Goal: Information Seeking & Learning: Learn about a topic

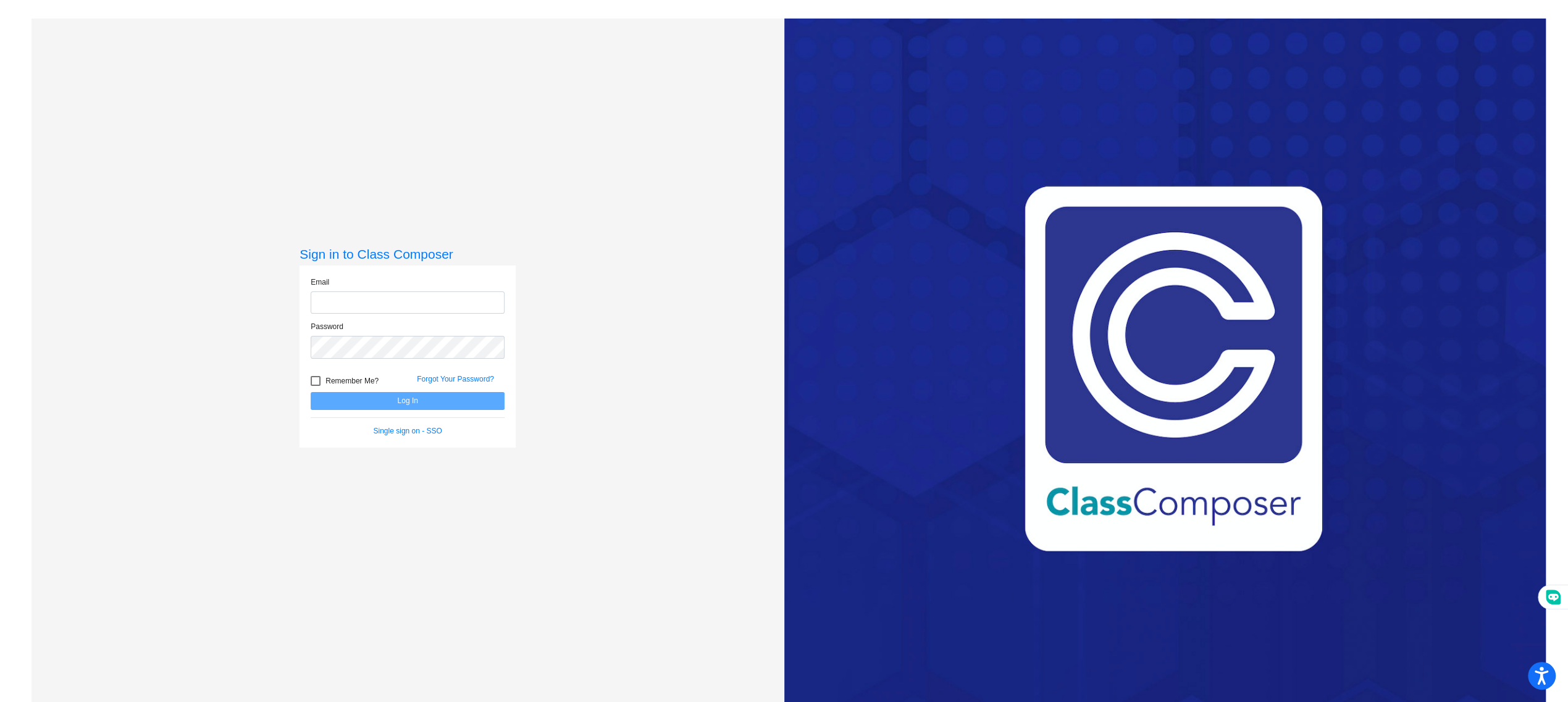
type input "[EMAIL_ADDRESS][DOMAIN_NAME]"
click at [381, 403] on button "Log In" at bounding box center [407, 401] width 194 height 18
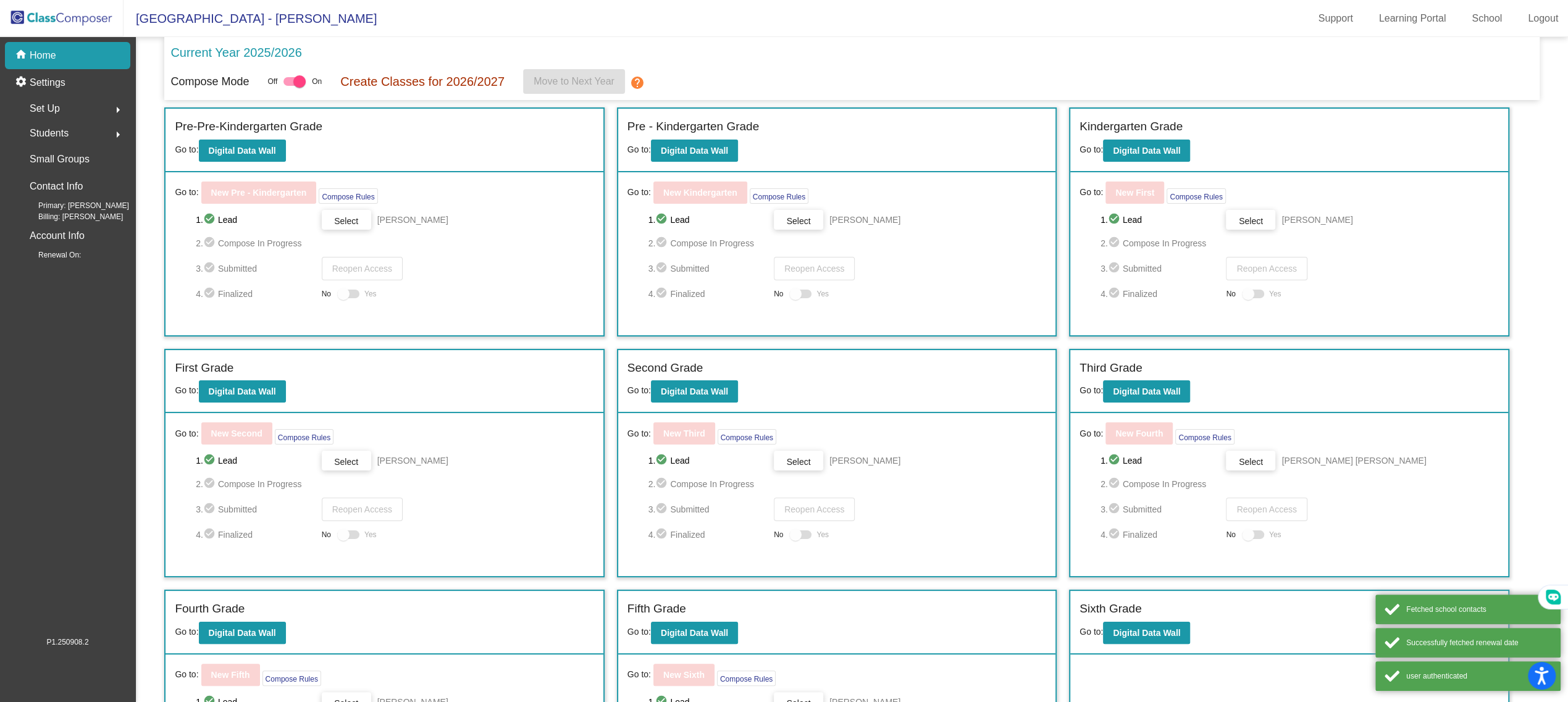
scroll to position [113, 0]
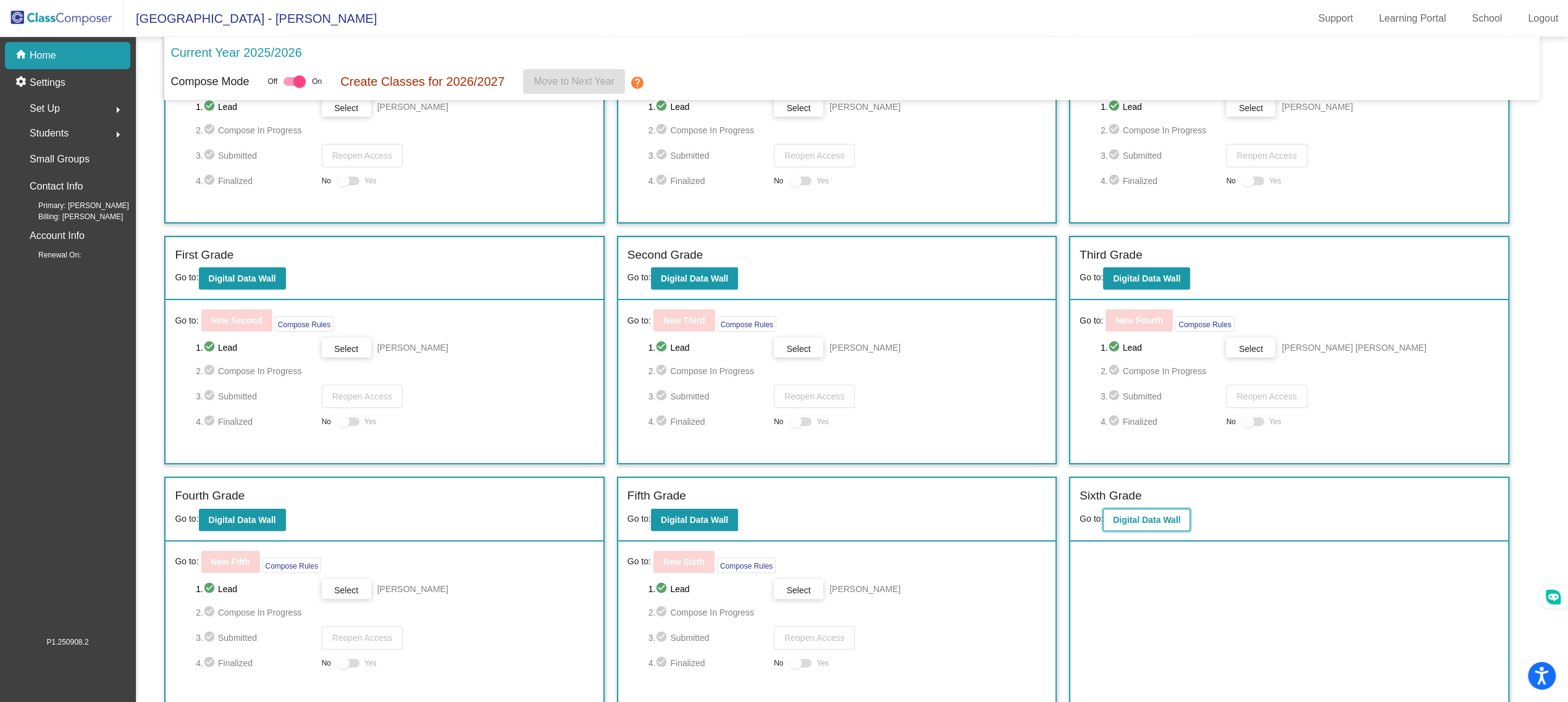
click at [1148, 527] on button "Digital Data Wall" at bounding box center [1146, 519] width 87 height 22
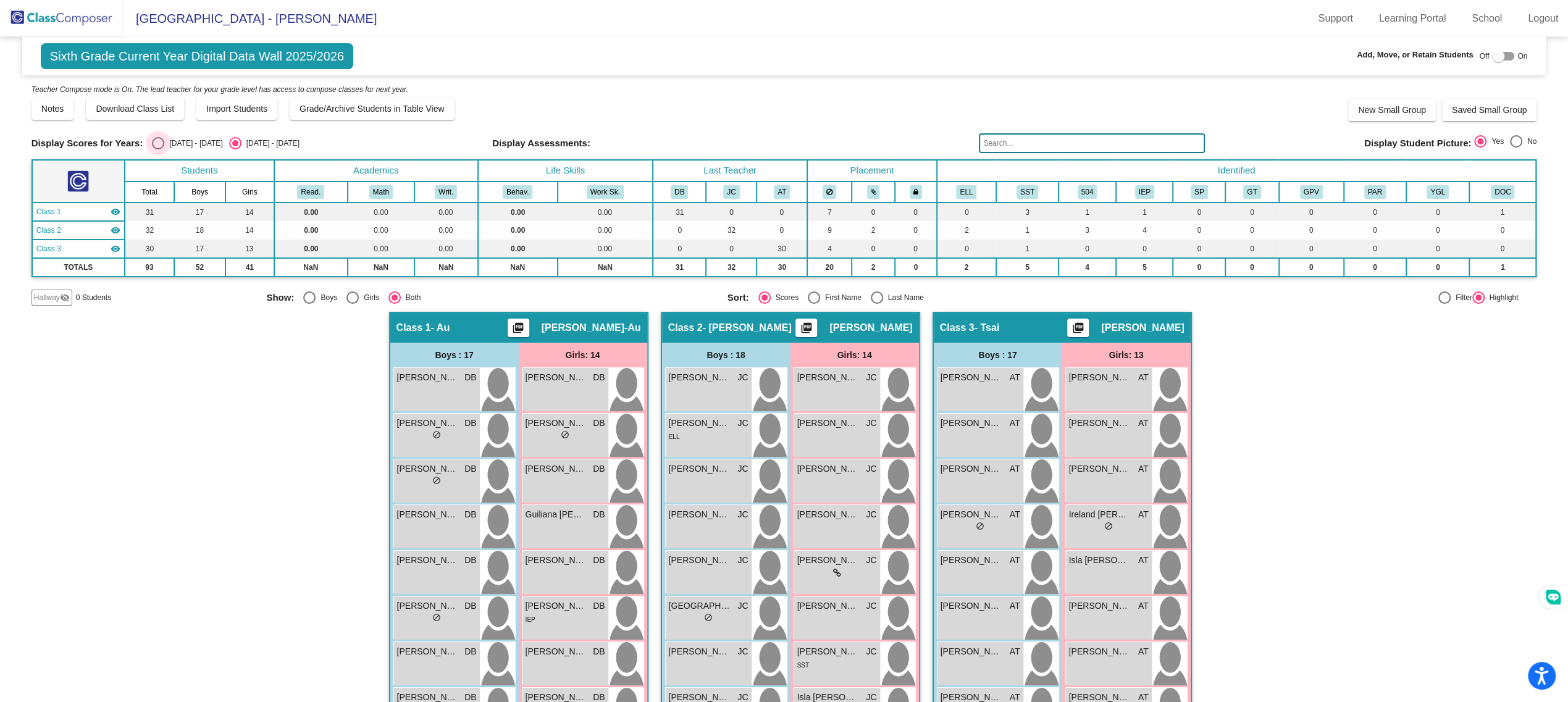
click at [155, 146] on div "Select an option" at bounding box center [158, 143] width 12 height 12
click at [158, 149] on input "[DATE] - [DATE]" at bounding box center [158, 149] width 1 height 1
radio input "true"
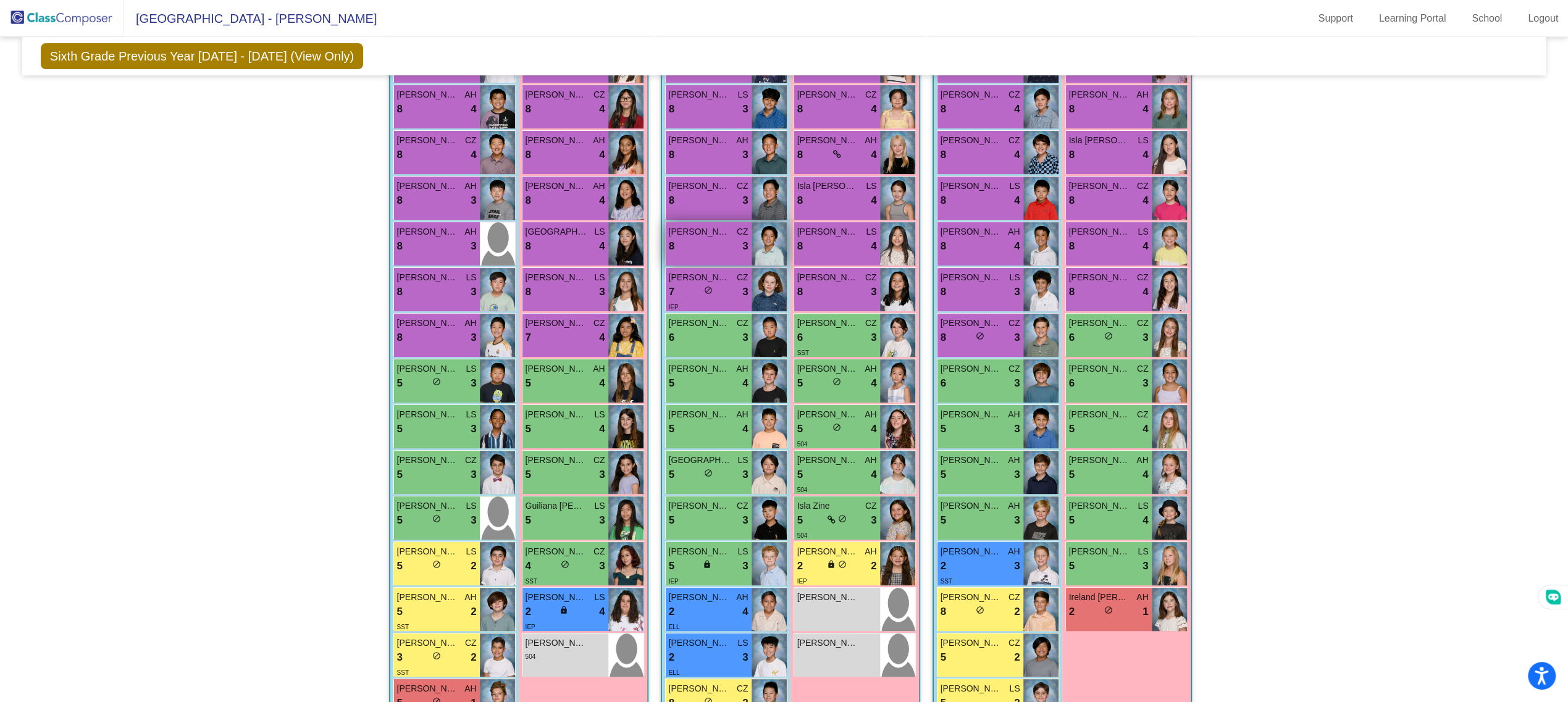
scroll to position [381, 0]
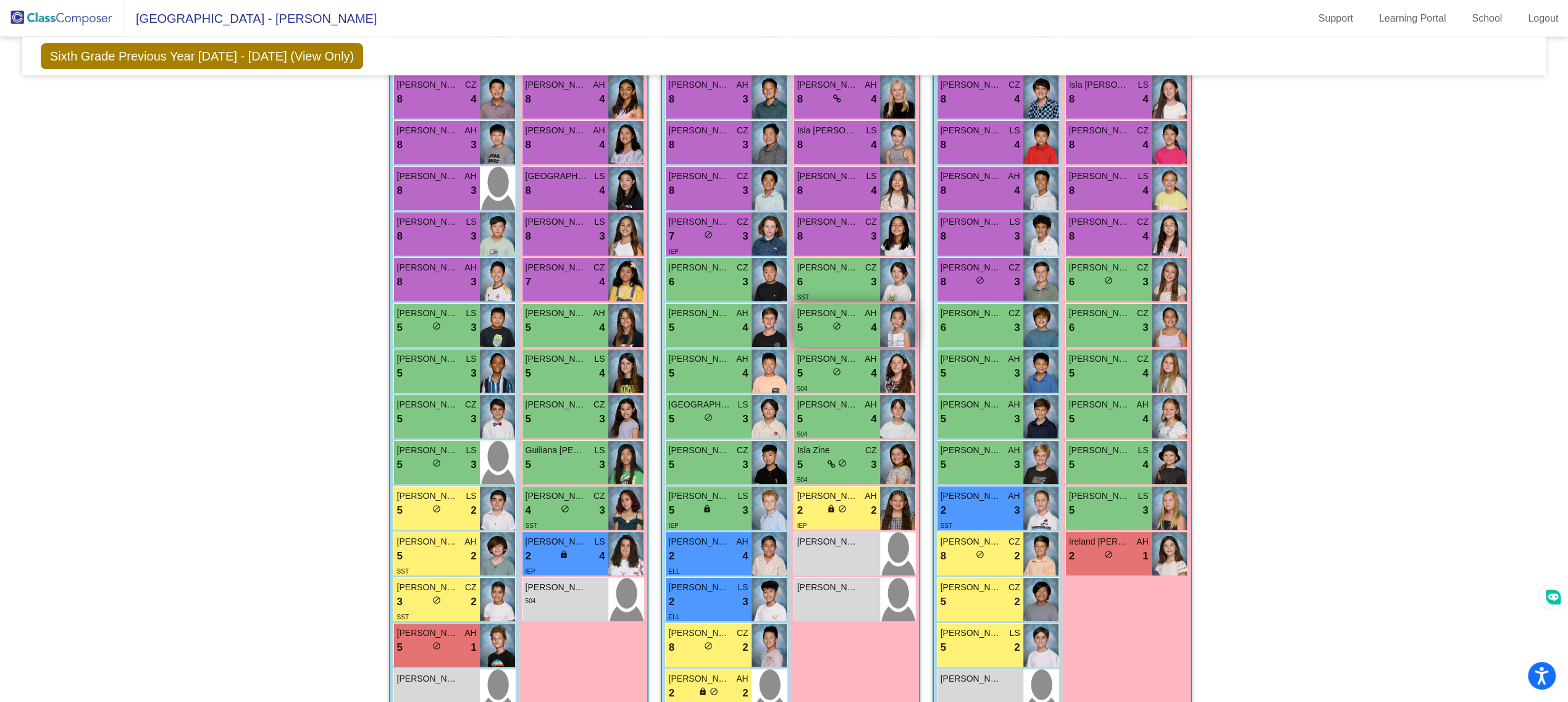
click at [860, 330] on div "5 lock do_not_disturb_alt 4" at bounding box center [837, 327] width 80 height 16
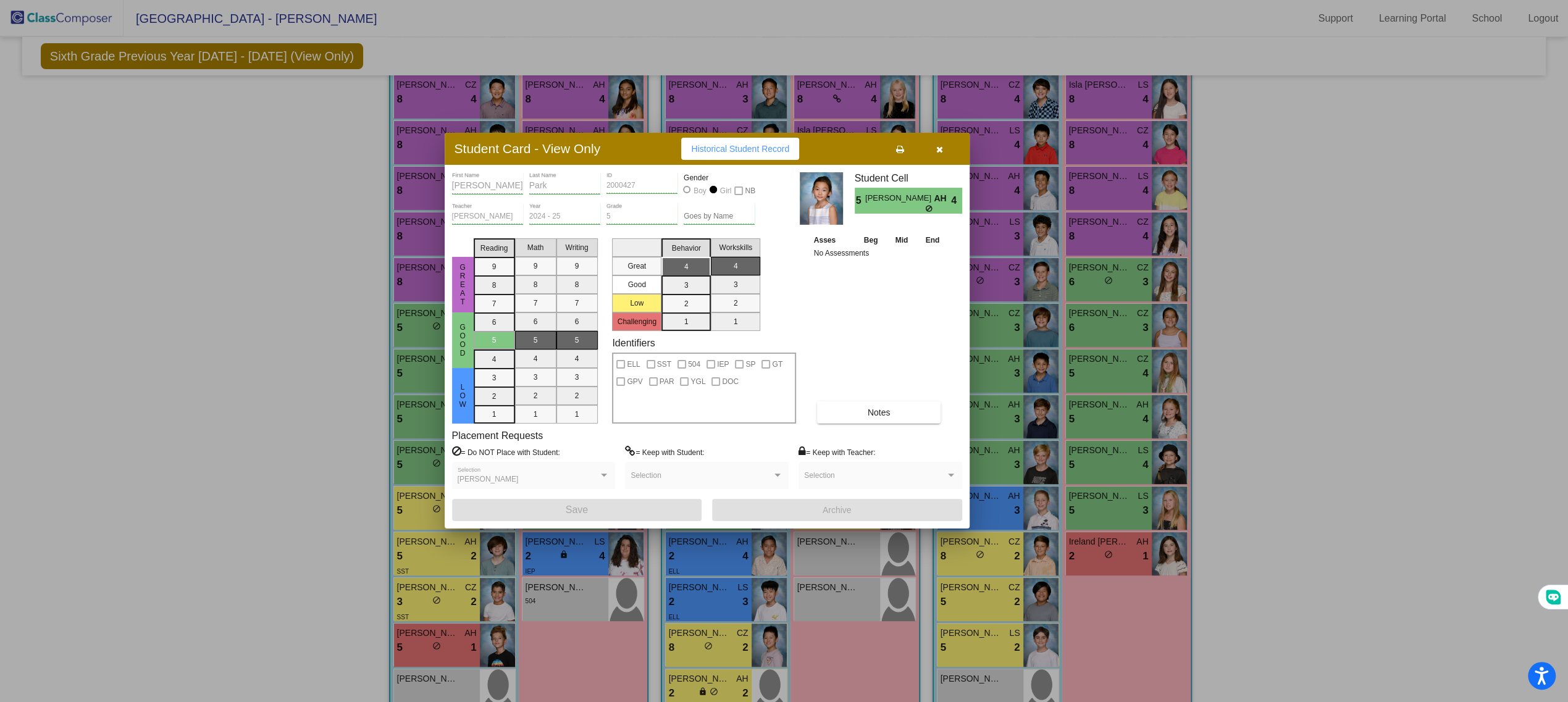
drag, startPoint x: 1021, startPoint y: 165, endPoint x: 944, endPoint y: 145, distance: 79.6
click at [944, 145] on button "button" at bounding box center [940, 148] width 40 height 22
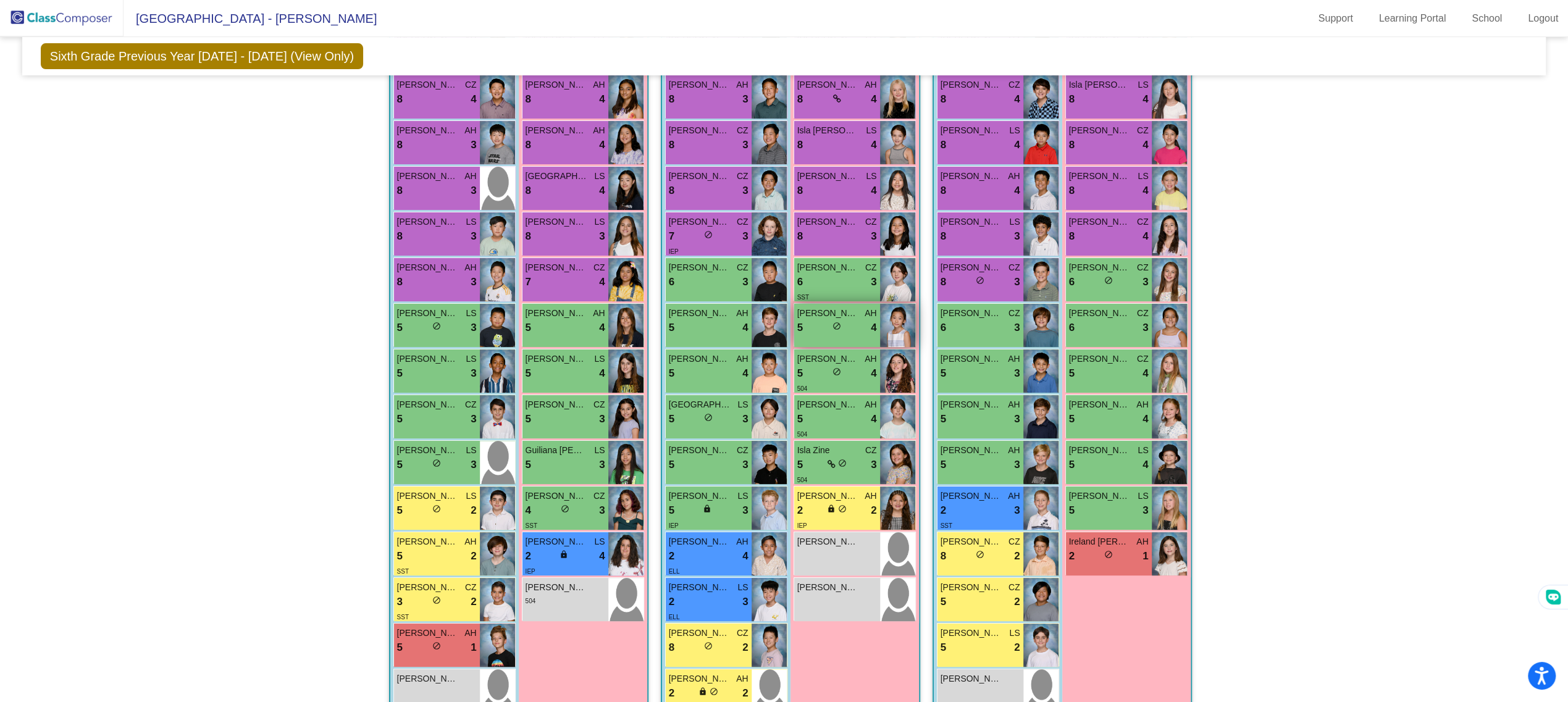
click at [825, 321] on div "5 lock do_not_disturb_alt 4" at bounding box center [837, 327] width 80 height 16
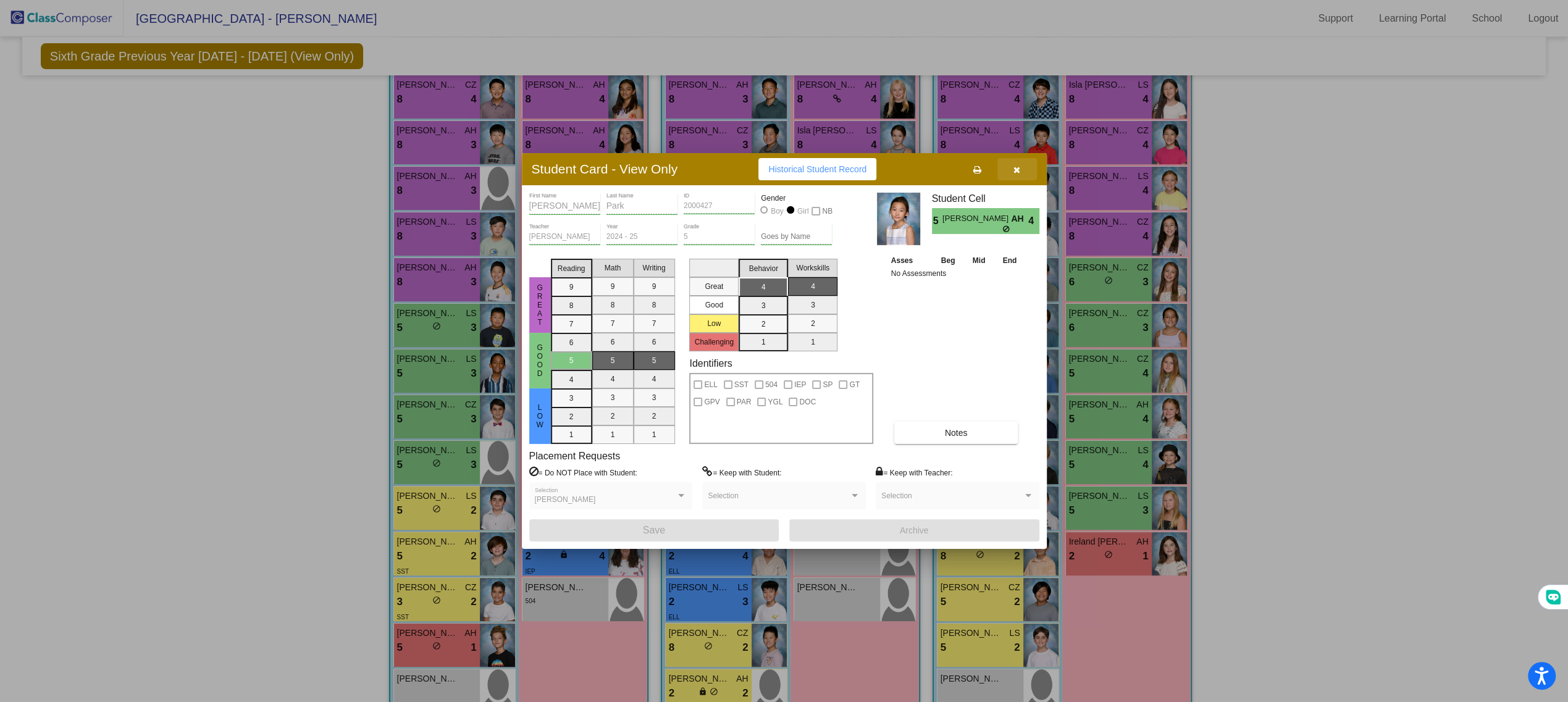
click at [1015, 164] on span "button" at bounding box center [1016, 169] width 7 height 10
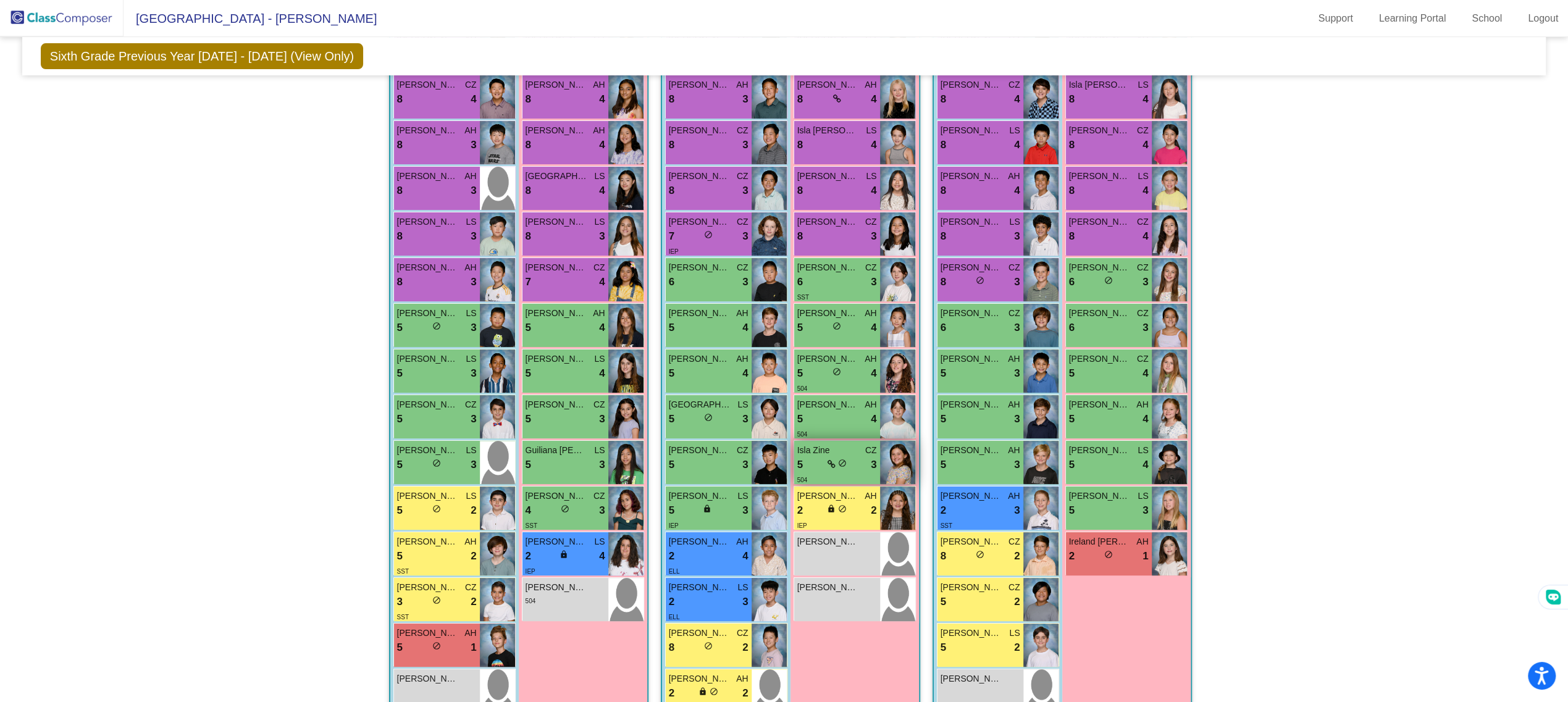
click at [848, 457] on div "5 lock do_not_disturb_alt 3" at bounding box center [837, 464] width 80 height 16
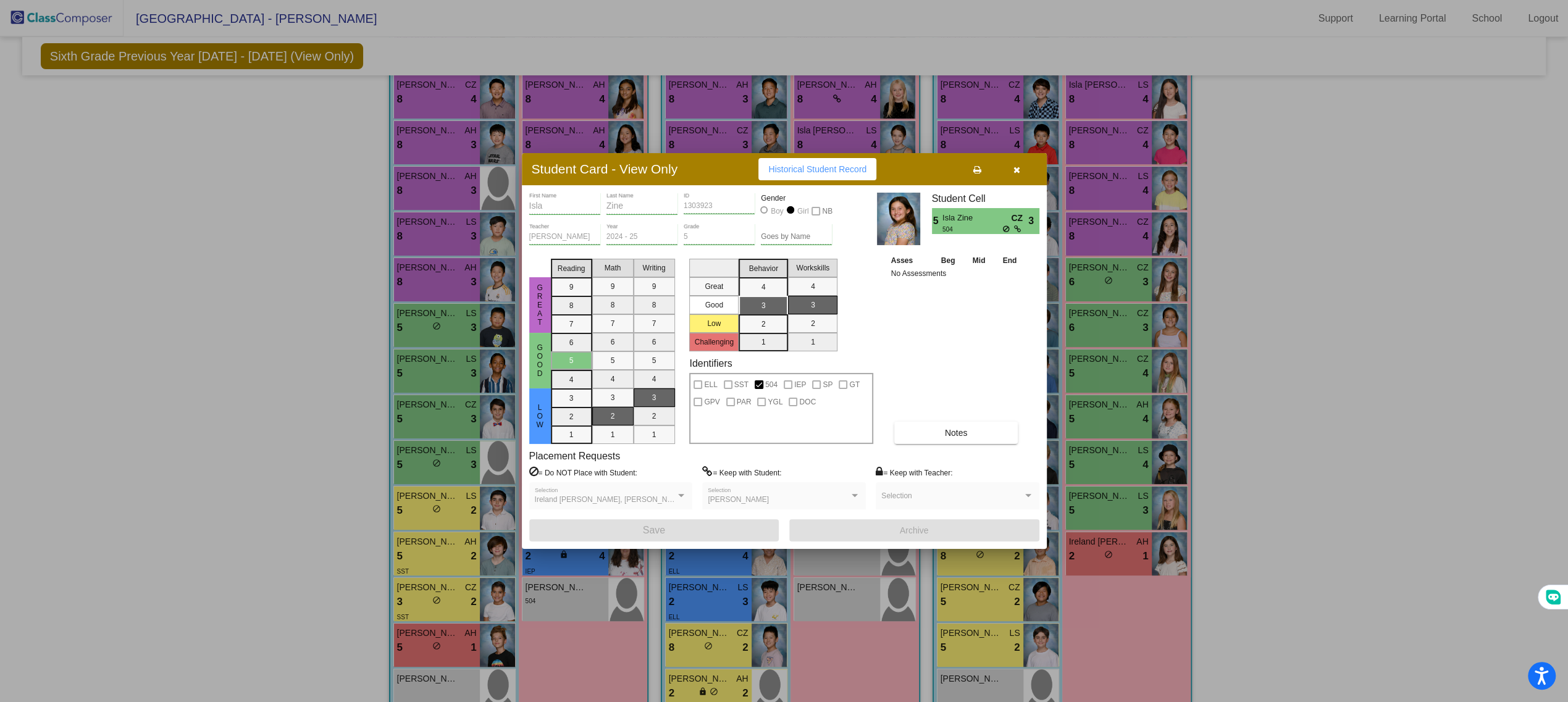
click at [1021, 170] on button "button" at bounding box center [1017, 169] width 40 height 22
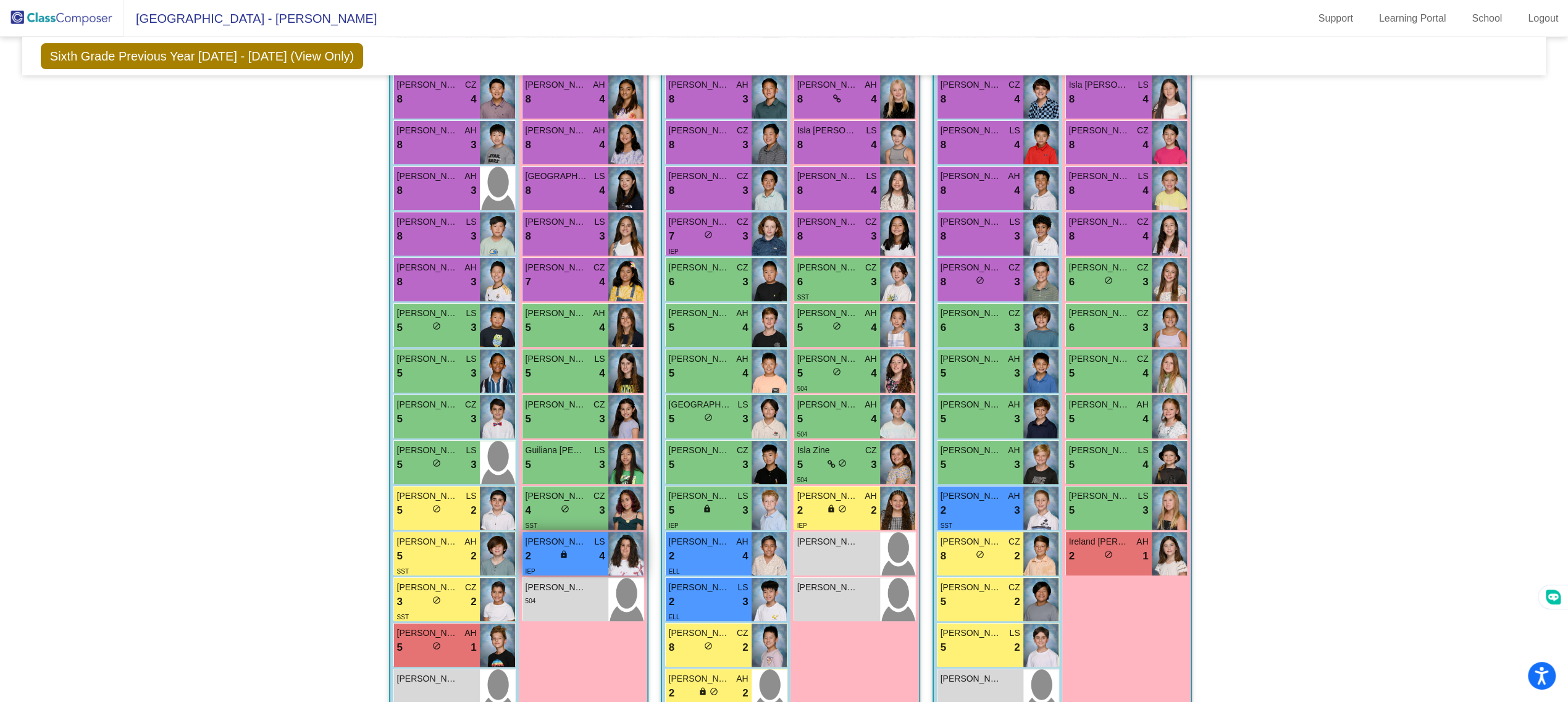
scroll to position [355, 0]
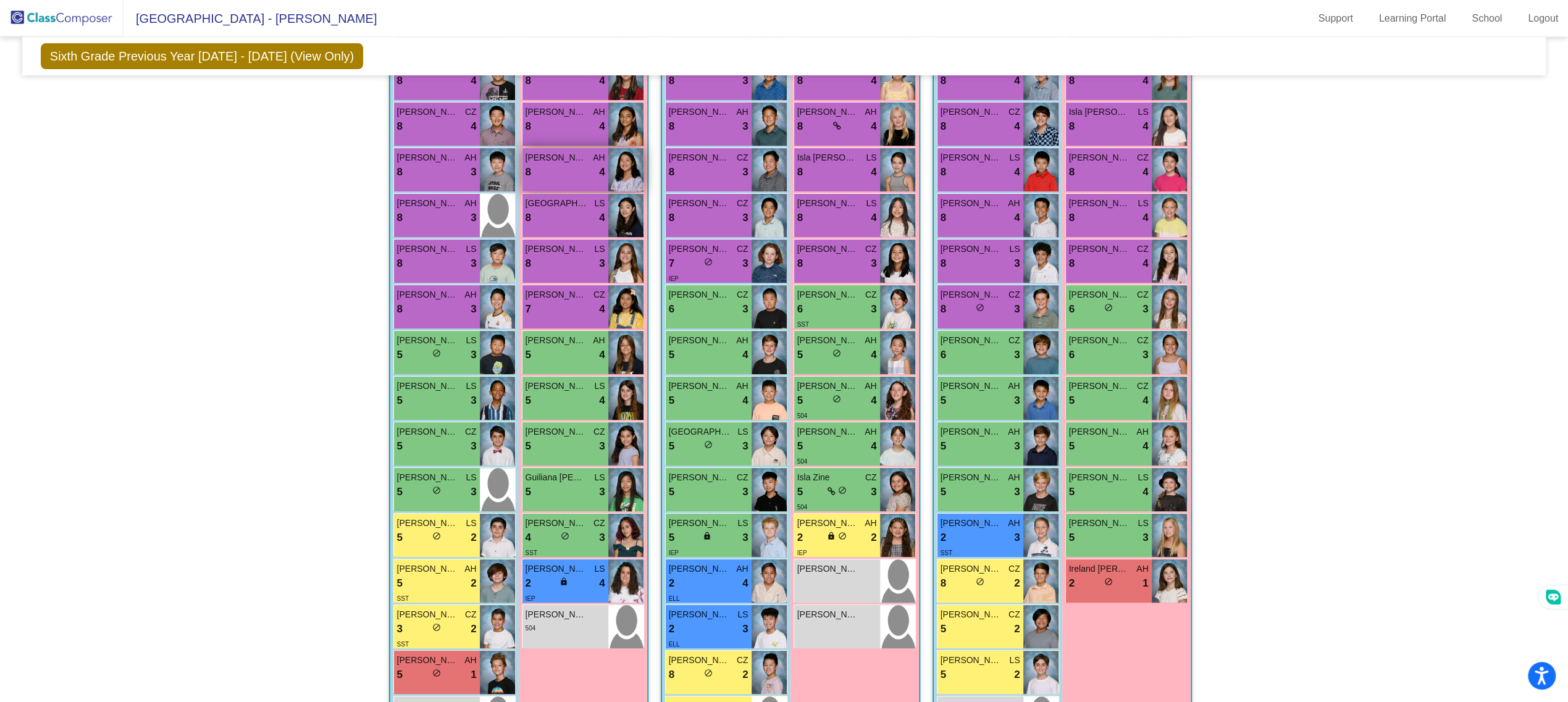
click at [566, 170] on div "8 lock do_not_disturb_alt 4" at bounding box center [565, 172] width 80 height 16
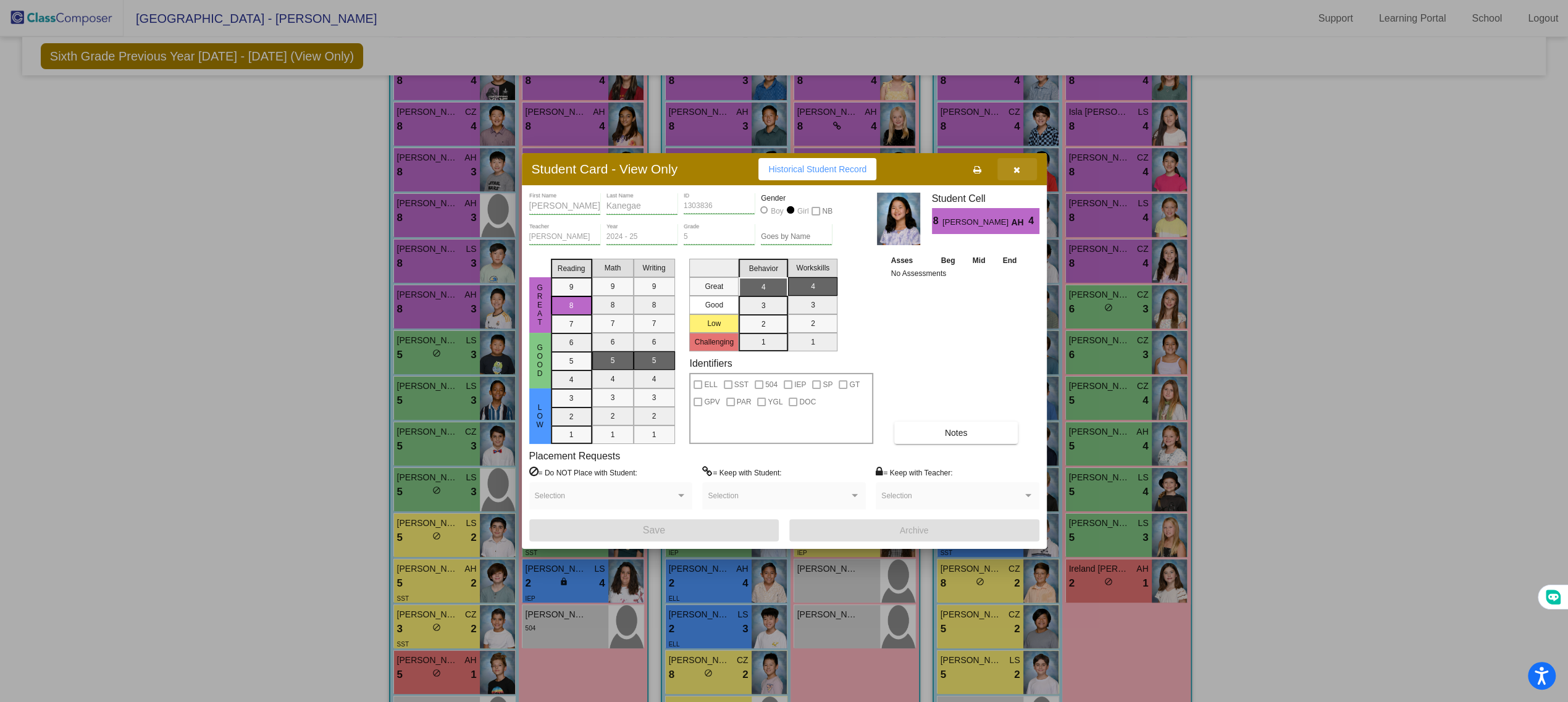
click at [1019, 171] on icon "button" at bounding box center [1016, 169] width 7 height 8
